Goal: Task Accomplishment & Management: Complete application form

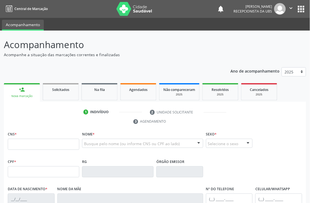
click at [14, 146] on input "text" at bounding box center [44, 144] width 72 height 11
type input "701 4006 3248 6936"
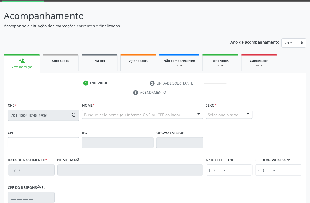
scroll to position [92, 0]
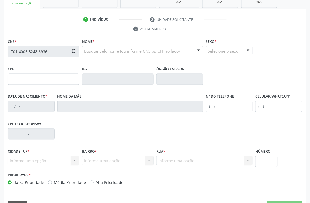
type input "012.600.764-07"
type input "[DATE]"
type input "[PERSON_NAME]"
type input "9"
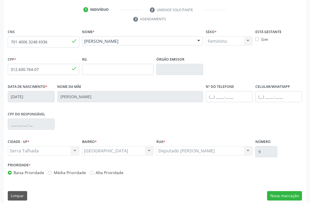
scroll to position [107, 0]
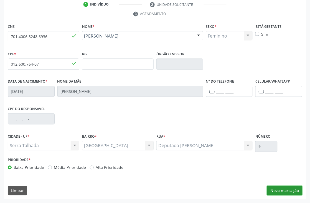
click at [284, 190] on button "Nova marcação" at bounding box center [285, 190] width 35 height 9
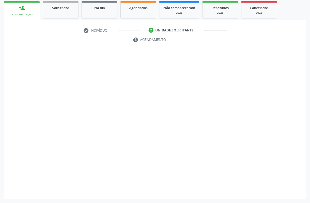
scroll to position [82, 0]
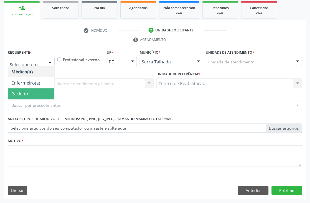
click at [40, 95] on span "Paciente" at bounding box center [31, 93] width 46 height 11
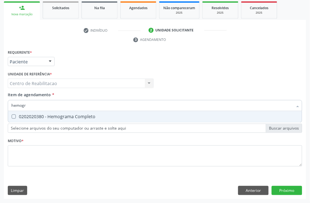
type input "hemogra"
click at [18, 118] on div "0202020380 - Hemograma Completo" at bounding box center [155, 116] width 288 height 4
checkbox Completo "true"
drag, startPoint x: 40, startPoint y: 104, endPoint x: 0, endPoint y: 106, distance: 40.3
click at [0, 106] on div "Acompanhamento Acompanhe a situação das marcações correntes e finalizadas Relat…" at bounding box center [155, 76] width 310 height 254
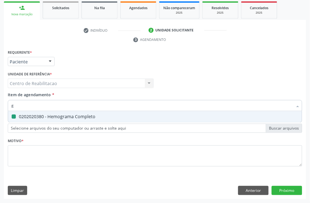
type input "gl"
checkbox Completo "false"
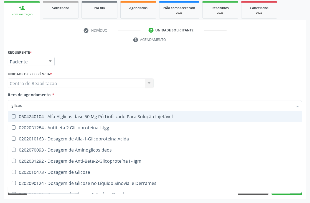
type input "glicose"
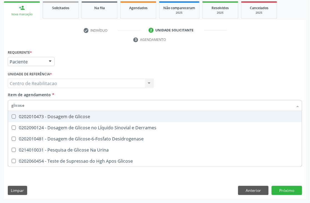
click at [41, 114] on div "0202010473 - Dosagem de Glicose" at bounding box center [155, 116] width 288 height 4
checkbox Glicose "true"
drag, startPoint x: 34, startPoint y: 109, endPoint x: 4, endPoint y: 107, distance: 30.0
click at [9, 107] on div "glicose" at bounding box center [155, 105] width 295 height 11
type input "he"
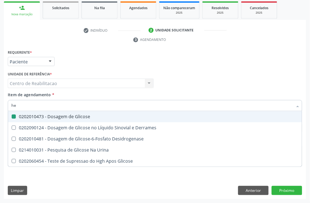
checkbox Glicose "false"
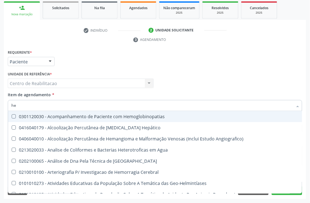
type input "hem"
checkbox II "true"
checkbox Completo "false"
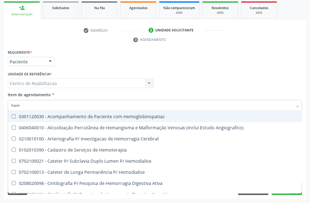
type input "hemo"
checkbox Retro-Retal "true"
checkbox Completo "false"
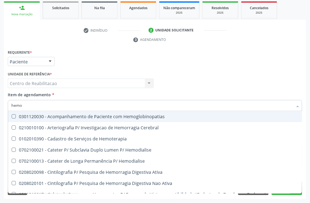
type input "hemog"
checkbox Carboxi-Hemoglobina "true"
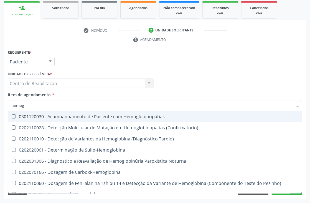
type input "hemogl"
checkbox Completo "false"
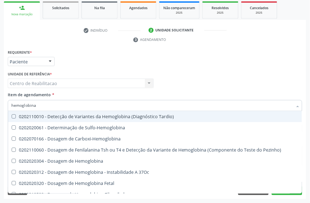
type input "hemoglobina g"
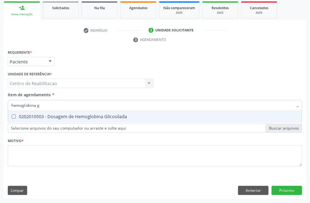
click at [54, 111] on span "0202010503 - Dosagem de Hemoglobina Glicosilada" at bounding box center [155, 116] width 294 height 11
checkbox Glicosilada "true"
type input "hemoglobina g"
click at [0, 99] on div "Acompanhamento Acompanhe a situação das marcações correntes e finalizadas Relat…" at bounding box center [155, 76] width 310 height 254
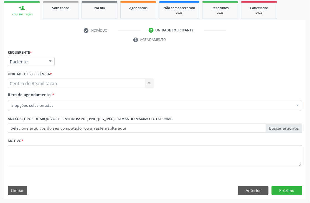
click at [56, 101] on div "3 opções selecionadas" at bounding box center [155, 105] width 295 height 11
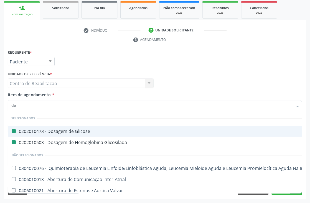
type input "det"
checkbox Glicose "false"
checkbox Glicosilada "false"
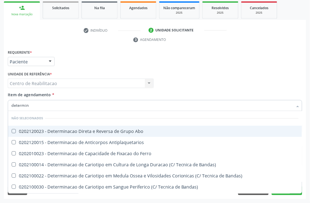
type input "determina"
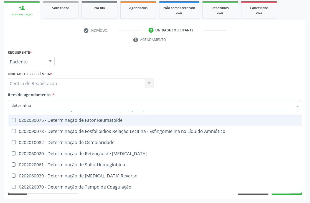
scroll to position [309, 0]
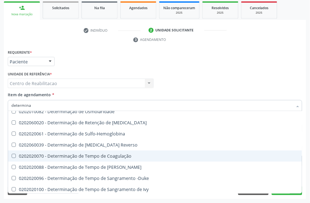
click at [93, 154] on div "0202020070 - Determinação de Tempo de Coagulação" at bounding box center [155, 156] width 288 height 4
checkbox Coagulação "true"
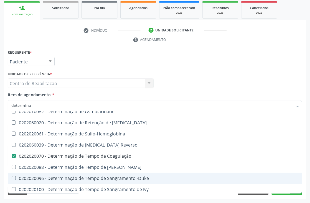
click at [83, 176] on div "0202020096 - Determinação de Tempo de Sangramento -Duke" at bounding box center [155, 178] width 288 height 4
checkbox -Duke "true"
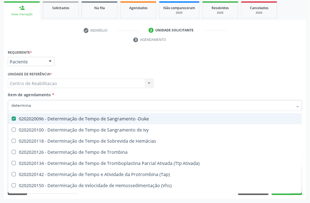
scroll to position [399, 0]
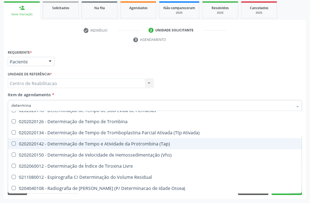
click at [97, 144] on div "0202020142 - Determinação de Tempo e Atividade da Protrombina (Tap)" at bounding box center [155, 143] width 288 height 4
checkbox \(Tap\) "true"
click at [299, 74] on div "Médico Solicitante Por favor, selecione a Unidade de Atendimento primeiro Nenhu…" at bounding box center [155, 81] width 298 height 22
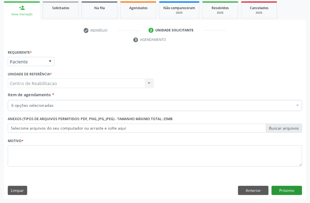
scroll to position [0, 0]
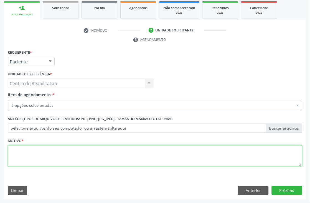
click at [186, 153] on textarea at bounding box center [155, 155] width 295 height 21
type textarea "."
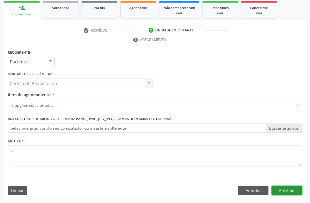
click at [276, 191] on button "Próximo" at bounding box center [287, 190] width 31 height 9
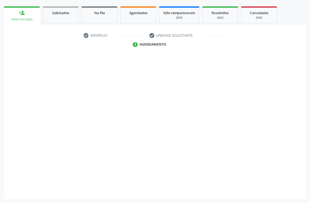
scroll to position [76, 0]
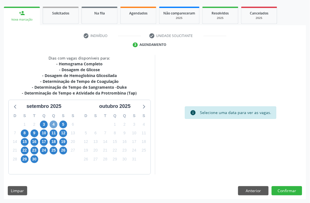
click at [51, 125] on span "4" at bounding box center [54, 125] width 8 height 8
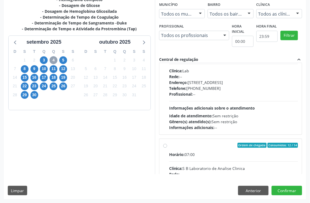
scroll to position [92, 0]
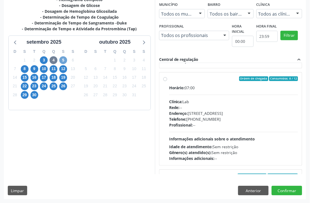
click at [61, 60] on span "5" at bounding box center [63, 60] width 8 height 8
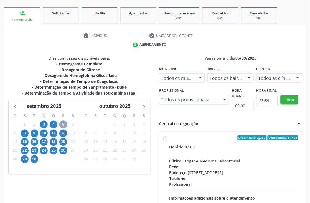
scroll to position [131, 0]
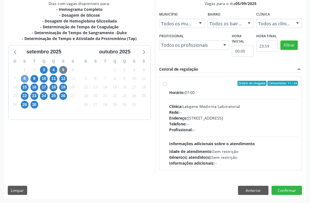
click at [26, 79] on span "8" at bounding box center [25, 79] width 8 height 8
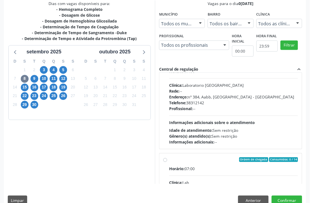
click at [249, 101] on div "Telefone: [PHONE_NUMBER]" at bounding box center [233, 103] width 129 height 6
click at [167, 65] on input "Ordem de chegada Consumidos: 0 / 14 Horário: 07:00 Clínica: Laboratorio [GEOGRA…" at bounding box center [166, 62] width 4 height 5
radio input "true"
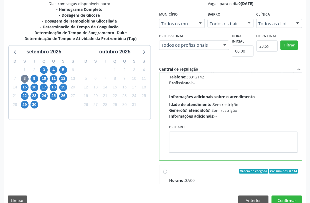
scroll to position [242, 0]
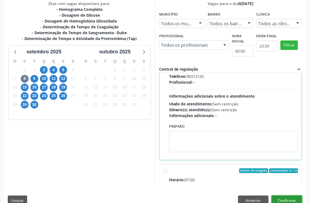
click at [279, 200] on button "Confirmar" at bounding box center [287, 200] width 31 height 9
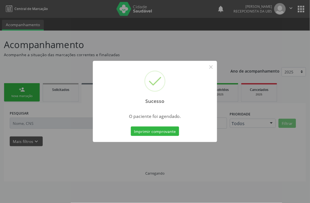
scroll to position [0, 0]
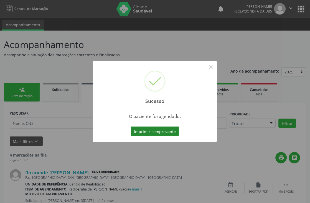
click at [161, 129] on button "Imprimir comprovante" at bounding box center [155, 130] width 48 height 9
